Goal: Information Seeking & Learning: Check status

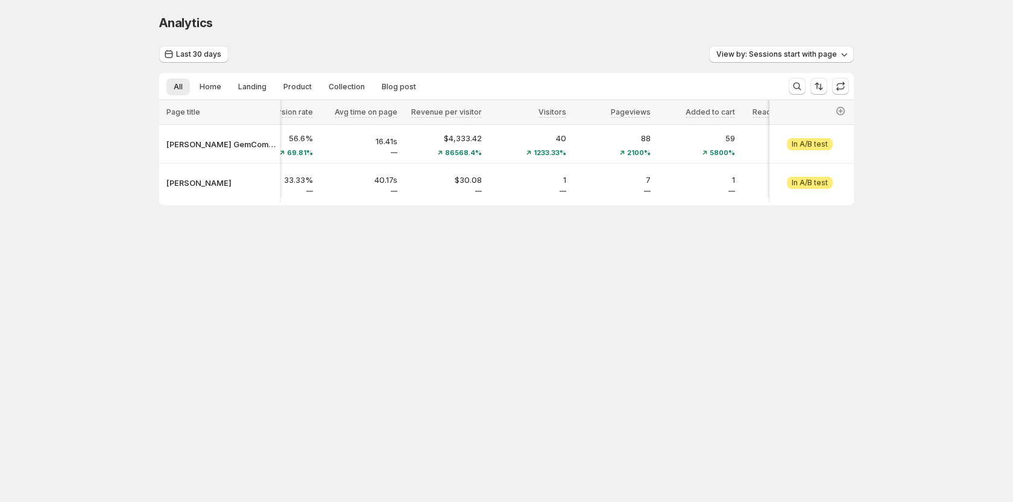
scroll to position [0, 435]
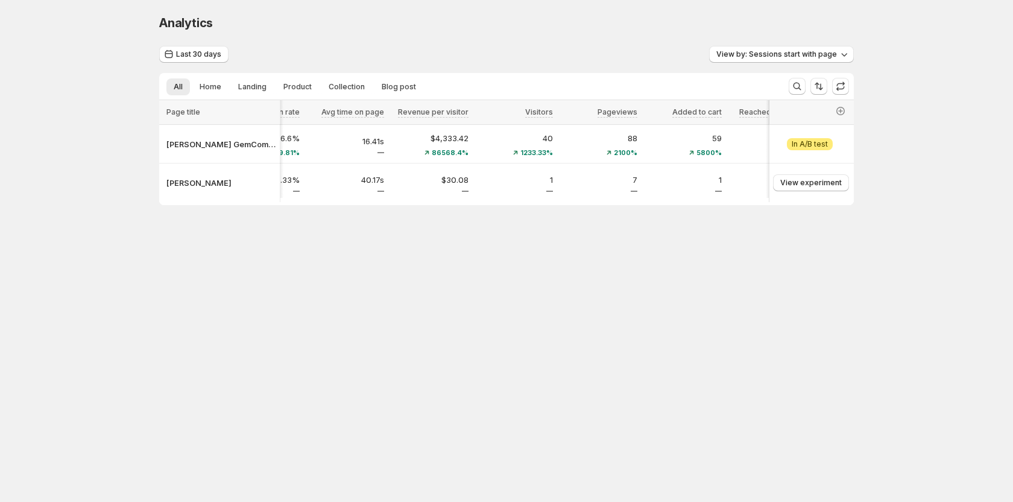
drag, startPoint x: 522, startPoint y: 208, endPoint x: 694, endPoint y: 200, distance: 171.5
click at [700, 200] on div "Page title Link Sessions Bounce rate Click-through rate Conversion rate Avg tim…" at bounding box center [506, 152] width 695 height 105
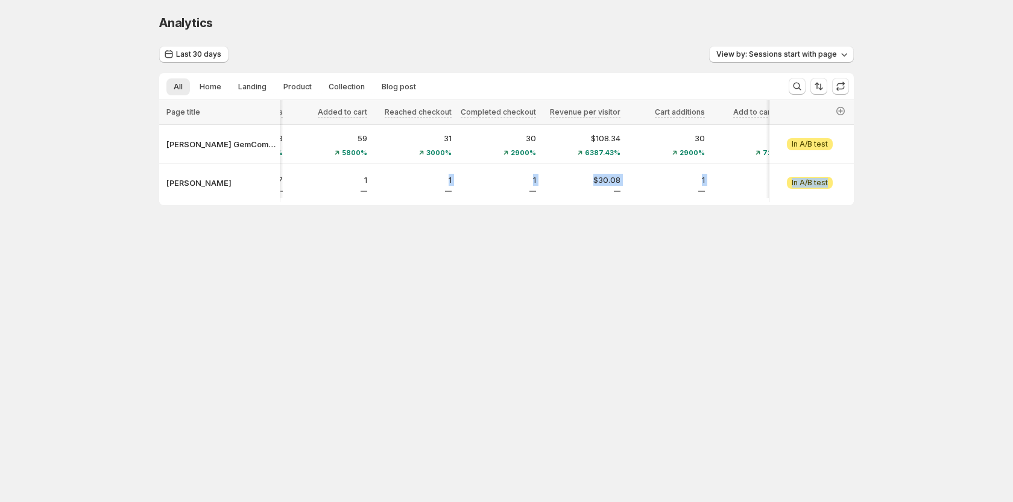
scroll to position [0, 804]
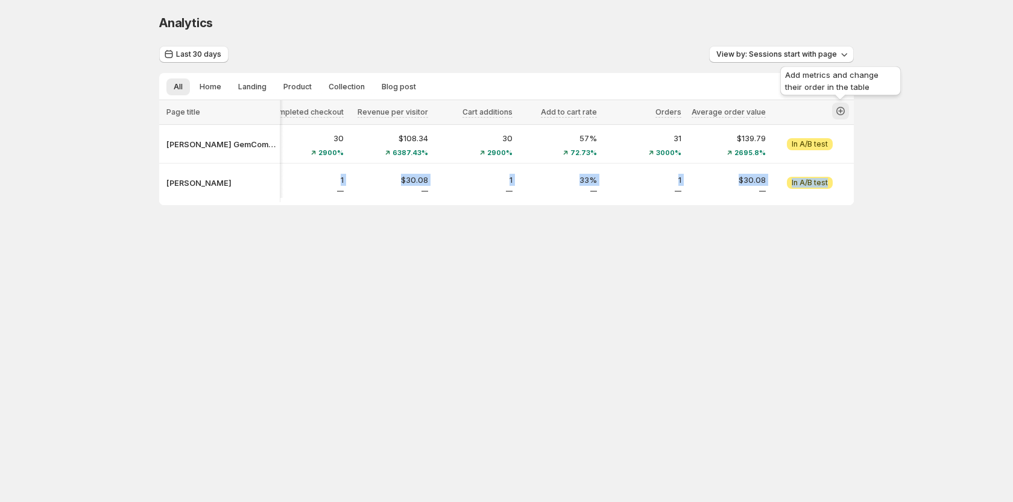
click at [843, 109] on icon "button" at bounding box center [841, 111] width 12 height 12
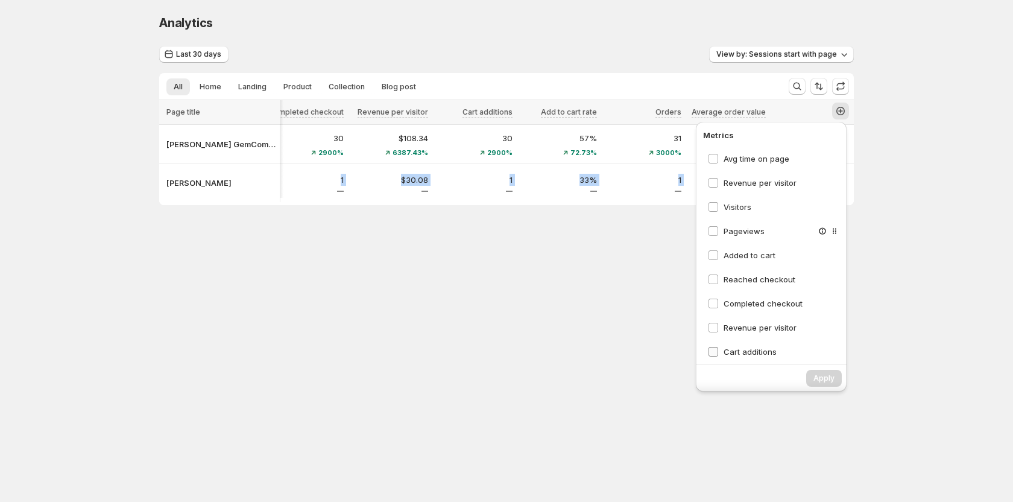
scroll to position [115, 0]
click at [552, 343] on body "Analytics. This page is ready Analytics Last 30 days View by: Sessions start wi…" at bounding box center [506, 251] width 1013 height 502
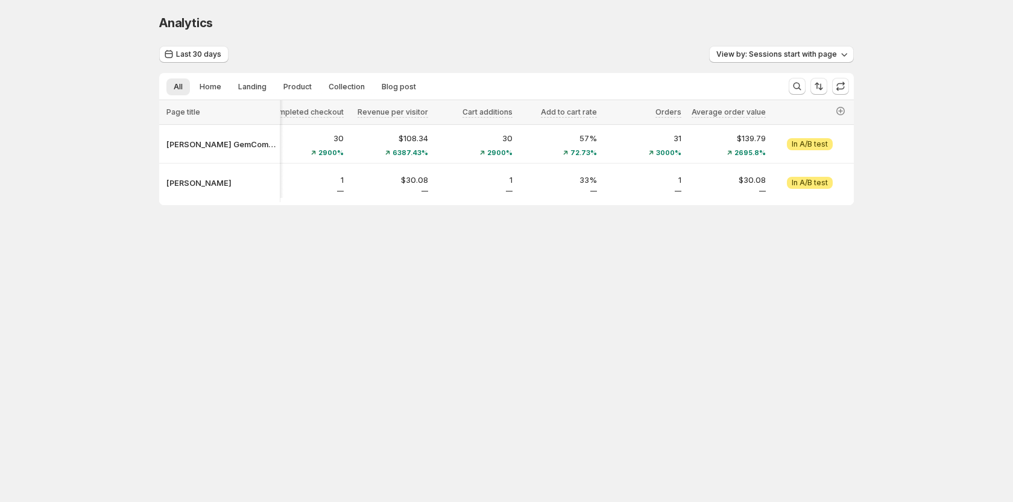
click at [609, 205] on div at bounding box center [506, 203] width 695 height 3
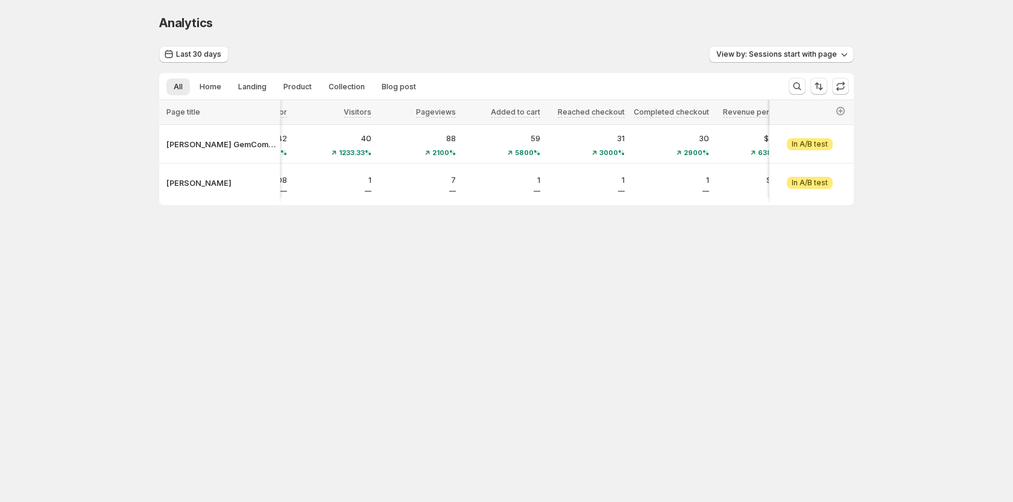
scroll to position [0, 581]
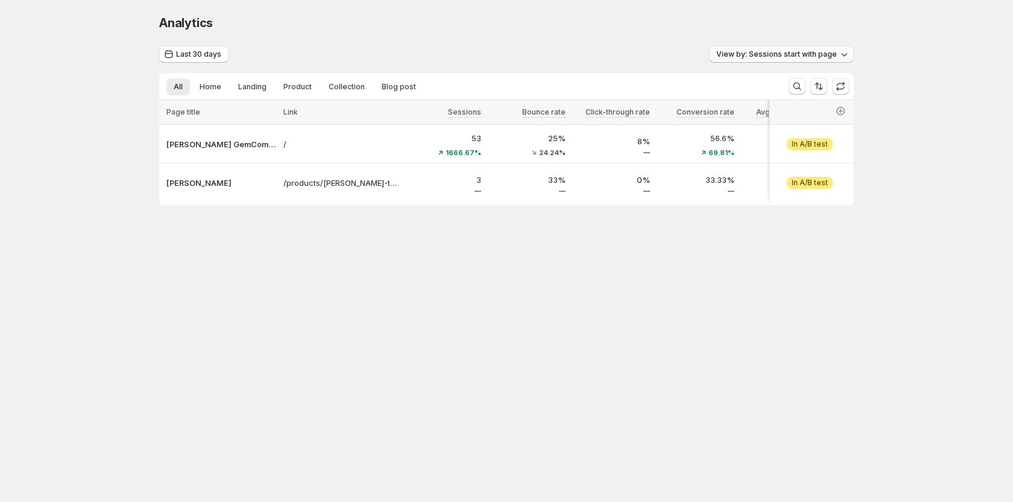
click at [800, 49] on button "View by: Sessions start with page" at bounding box center [781, 54] width 145 height 17
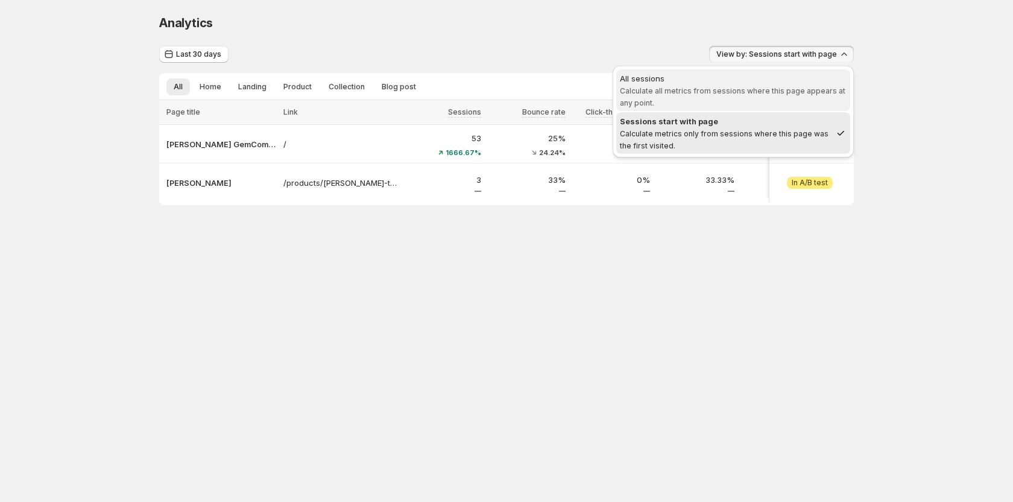
click at [748, 94] on span "Calculate all metrics from sessions where this page appears at any point." at bounding box center [733, 96] width 226 height 21
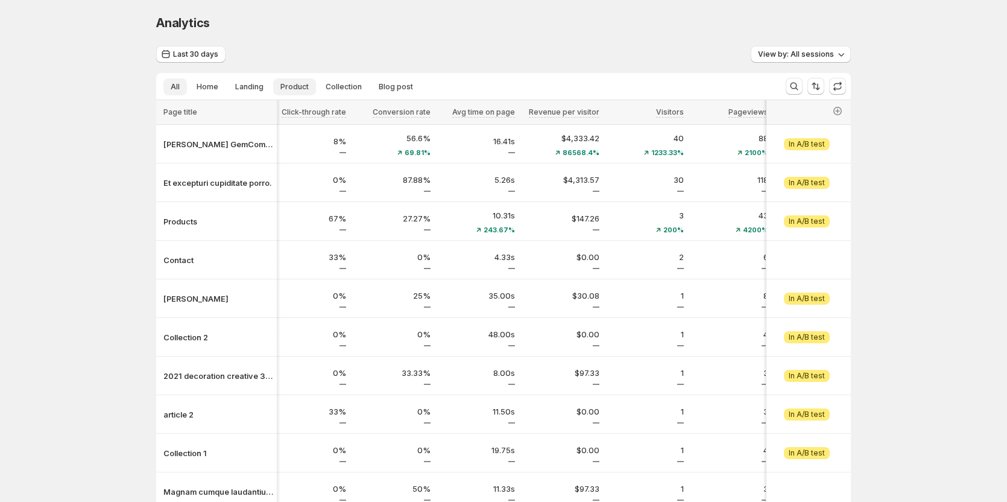
click at [295, 83] on span "Product" at bounding box center [294, 87] width 28 height 10
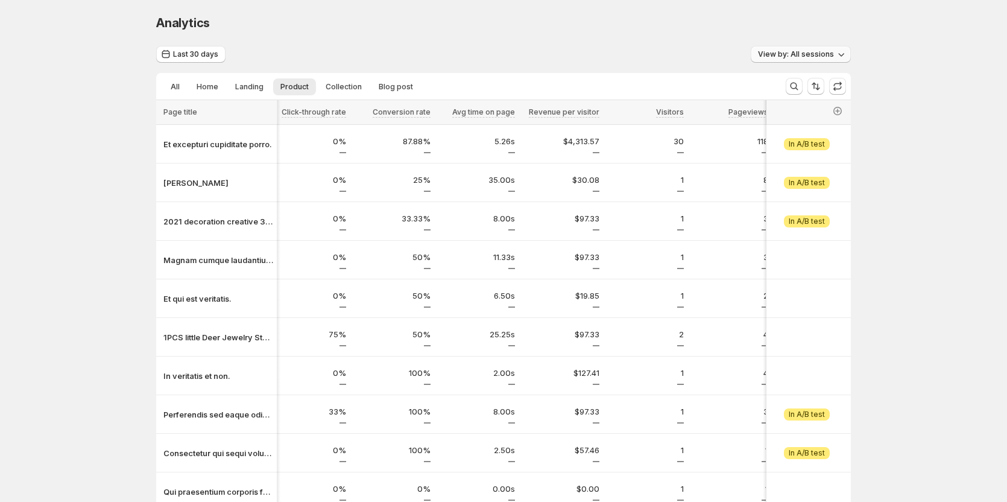
click at [803, 59] on button "View by: All sessions" at bounding box center [801, 54] width 100 height 17
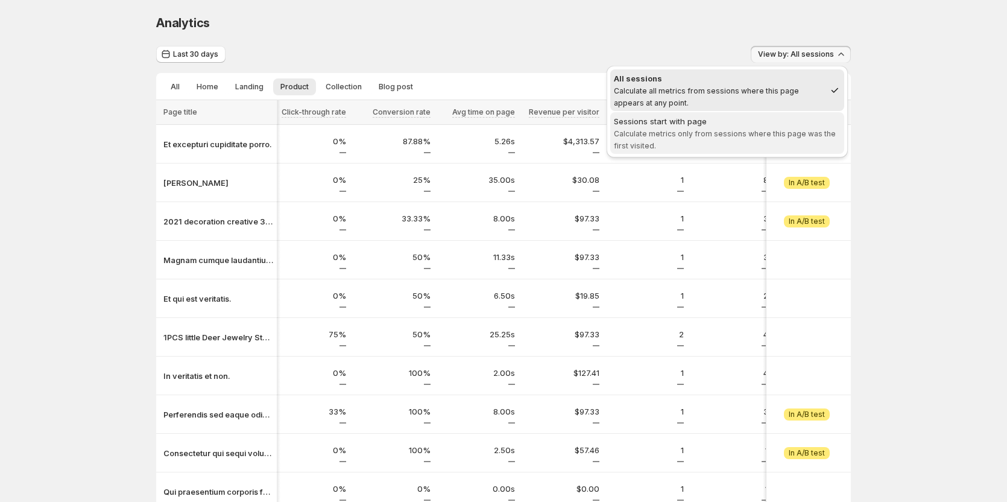
click at [703, 125] on div "Sessions start with page" at bounding box center [727, 121] width 227 height 12
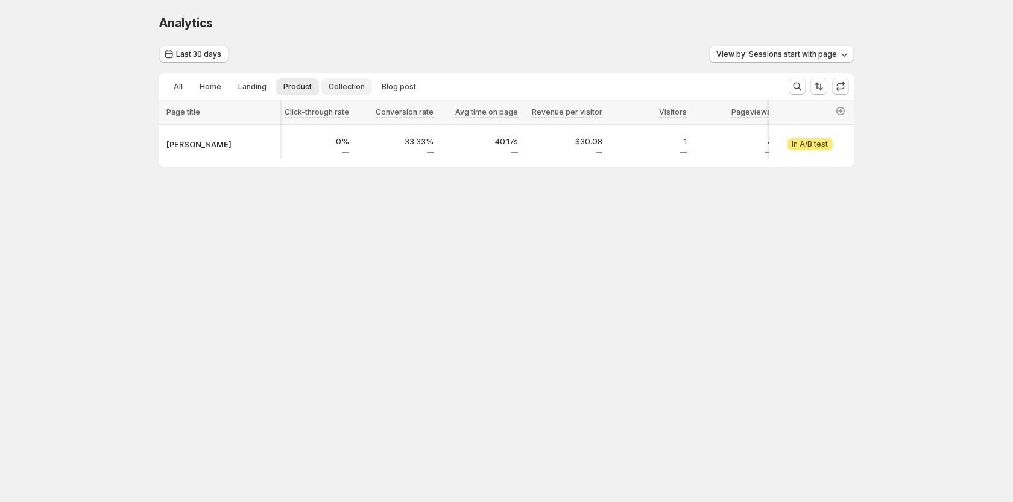
click at [340, 91] on span "Collection" at bounding box center [347, 87] width 36 height 10
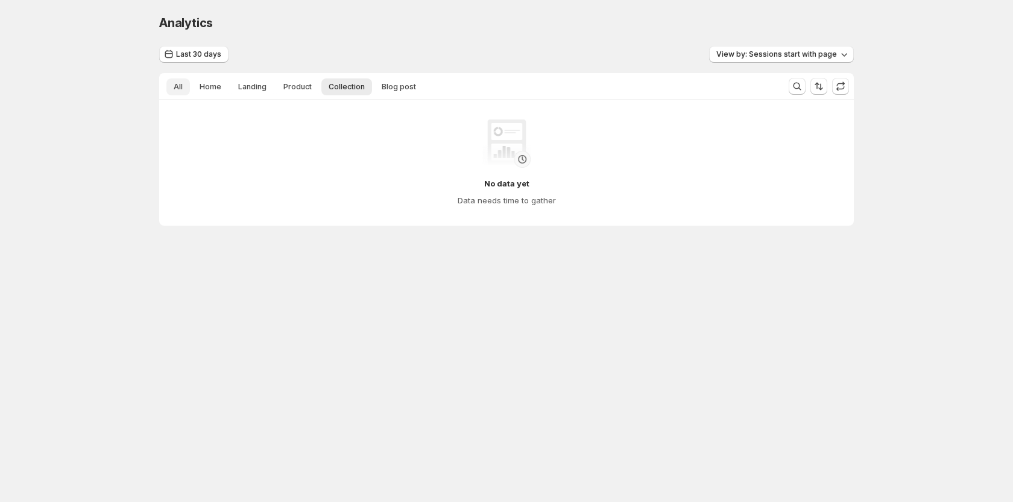
click at [180, 87] on span "All" at bounding box center [178, 87] width 9 height 10
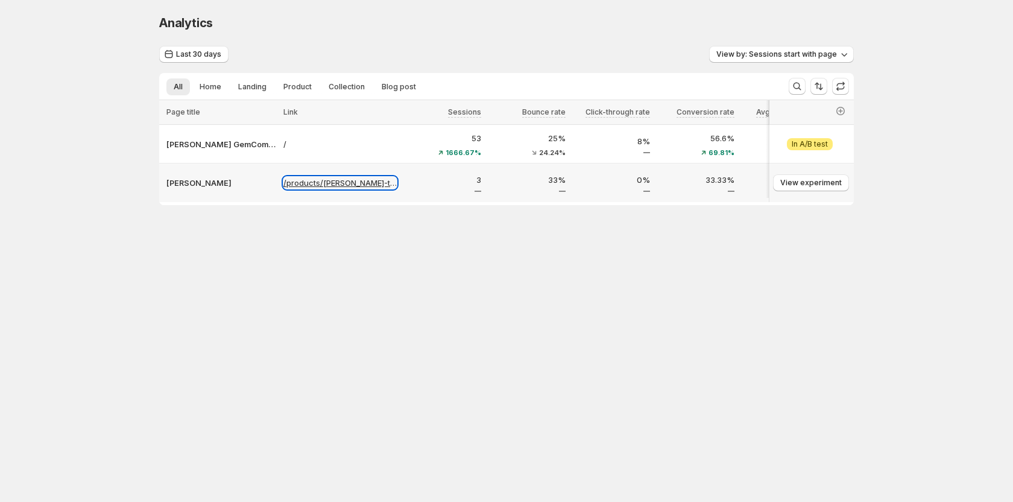
click at [328, 183] on p "/products/tanya-testtt" at bounding box center [339, 183] width 113 height 12
click at [344, 182] on p "/products/tanya-testtt" at bounding box center [339, 183] width 113 height 12
click at [340, 188] on p "/products/tanya-testtt" at bounding box center [339, 183] width 113 height 12
click at [578, 337] on body "Analytics. This page is ready Analytics Last 30 days View by: Sessions start wi…" at bounding box center [506, 251] width 1013 height 502
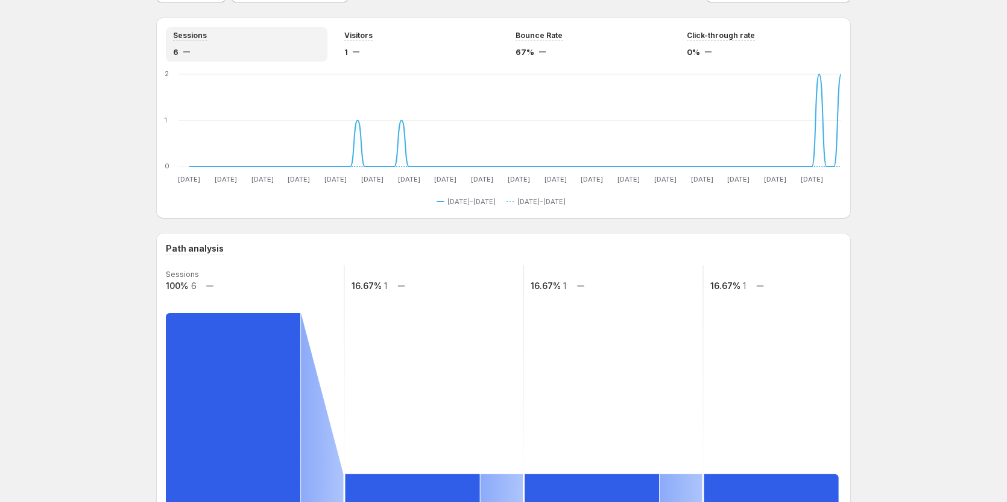
scroll to position [60, 0]
